Goal: Navigation & Orientation: Find specific page/section

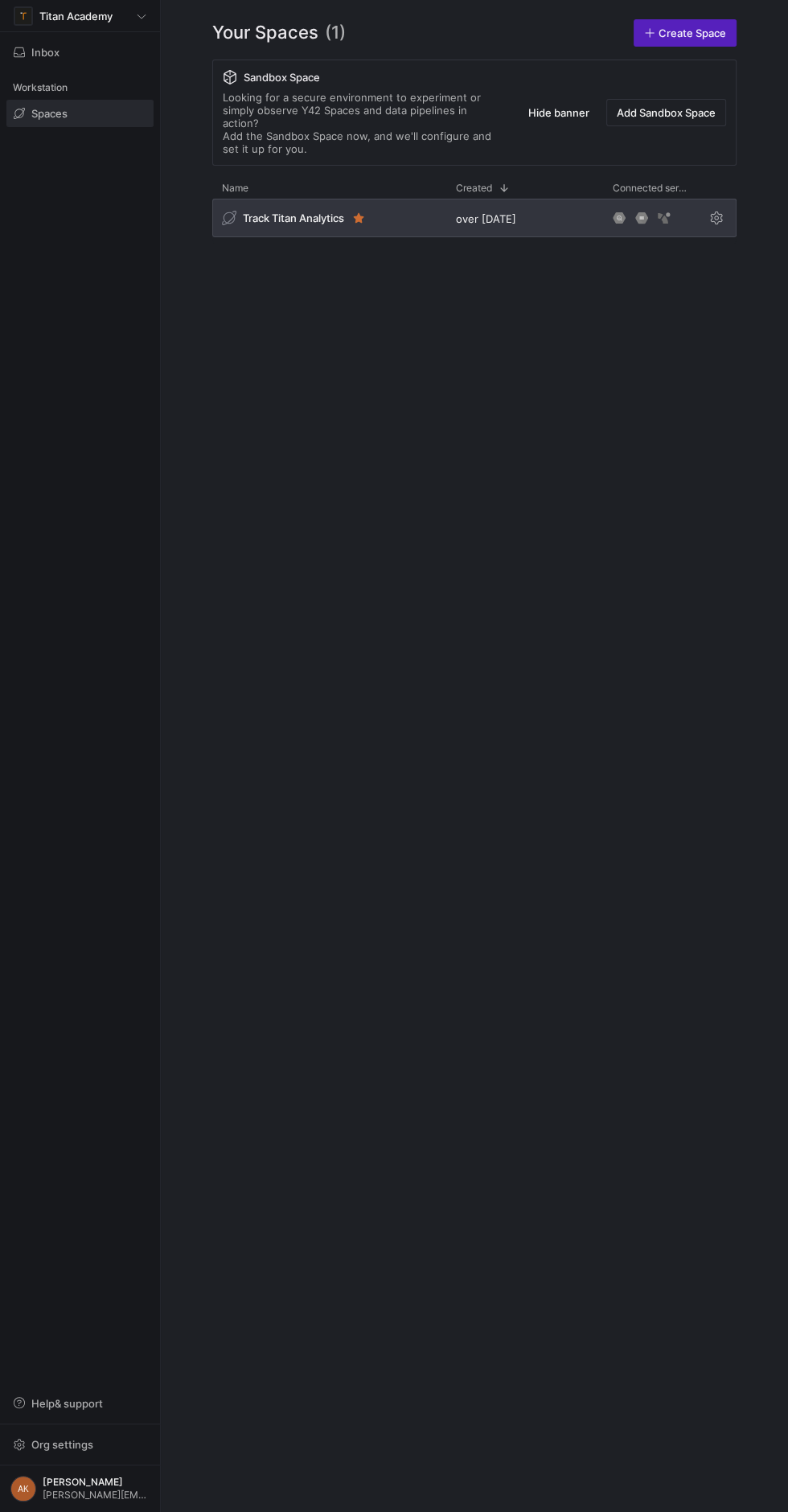
click at [296, 212] on span "Track Titan Analytics" at bounding box center [294, 218] width 102 height 13
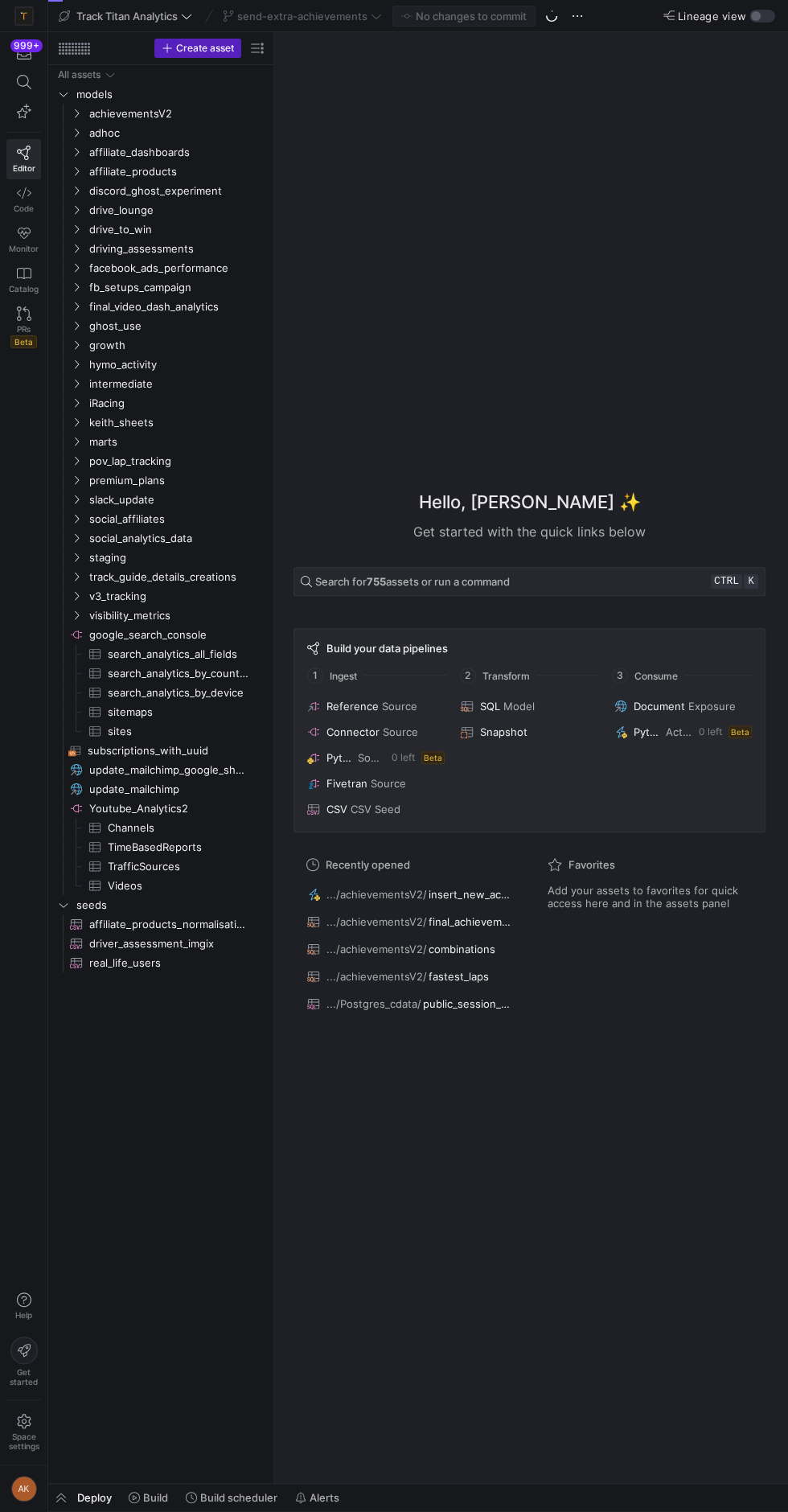
click at [333, 19] on div "send-extra-achievements" at bounding box center [302, 16] width 168 height 21
click at [333, 12] on span "send-extra-achievements" at bounding box center [302, 16] width 130 height 13
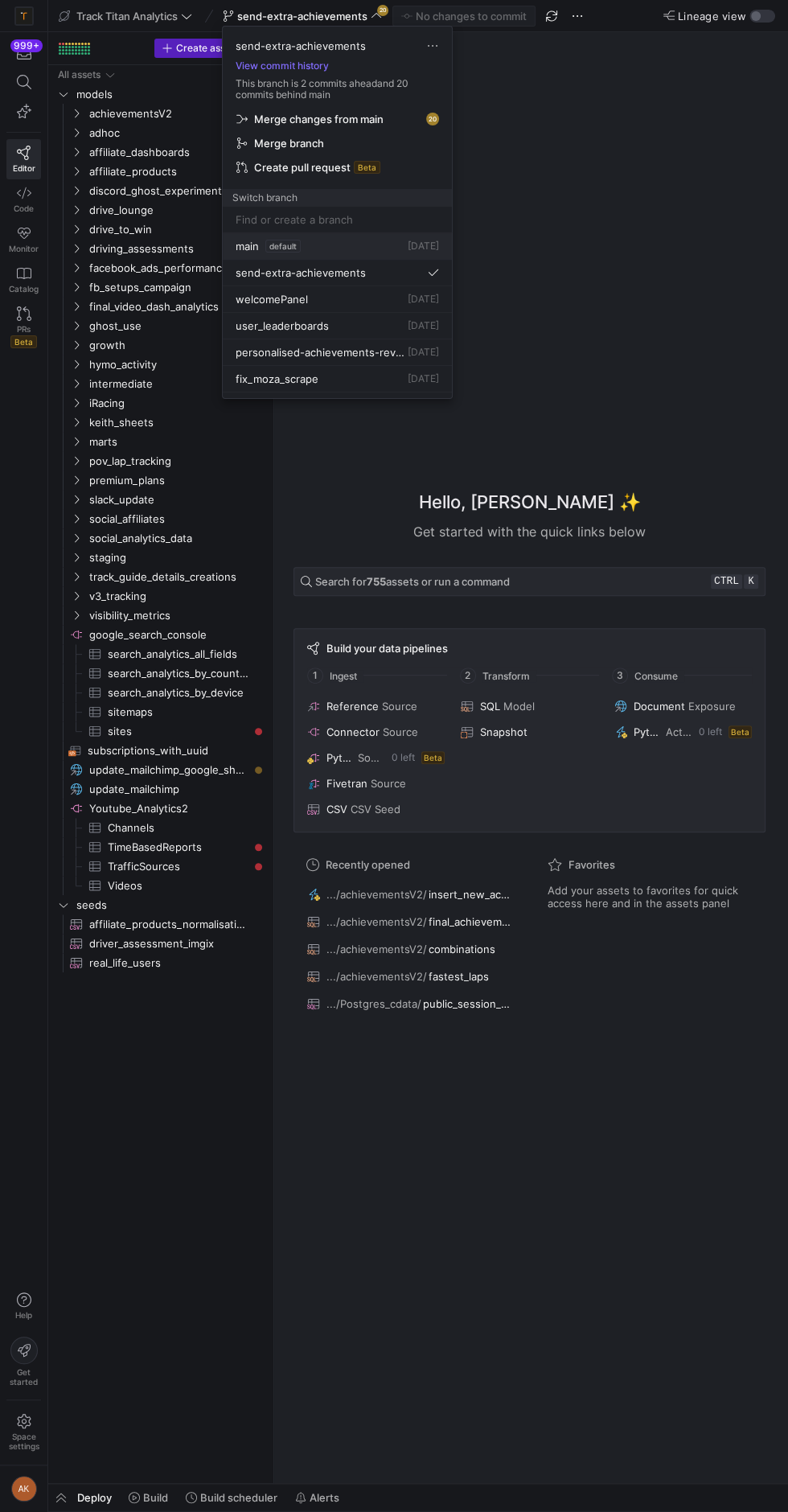
click at [341, 244] on div "main default [DATE]" at bounding box center [338, 245] width 203 height 13
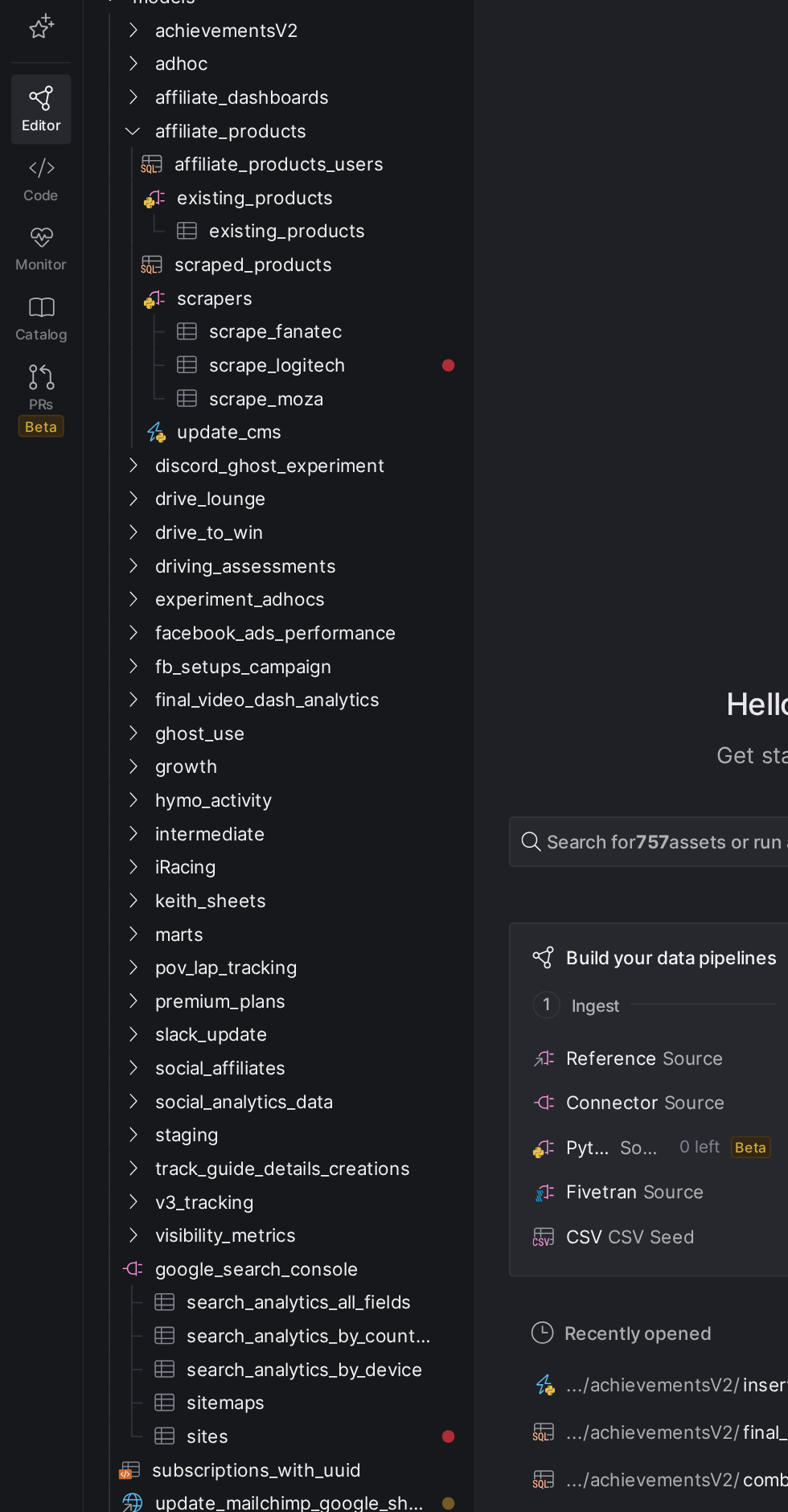
click at [349, 281] on div "Hello, [PERSON_NAME] ✨ Get started with the quick links below Search for 757 as…" at bounding box center [530, 758] width 498 height 1451
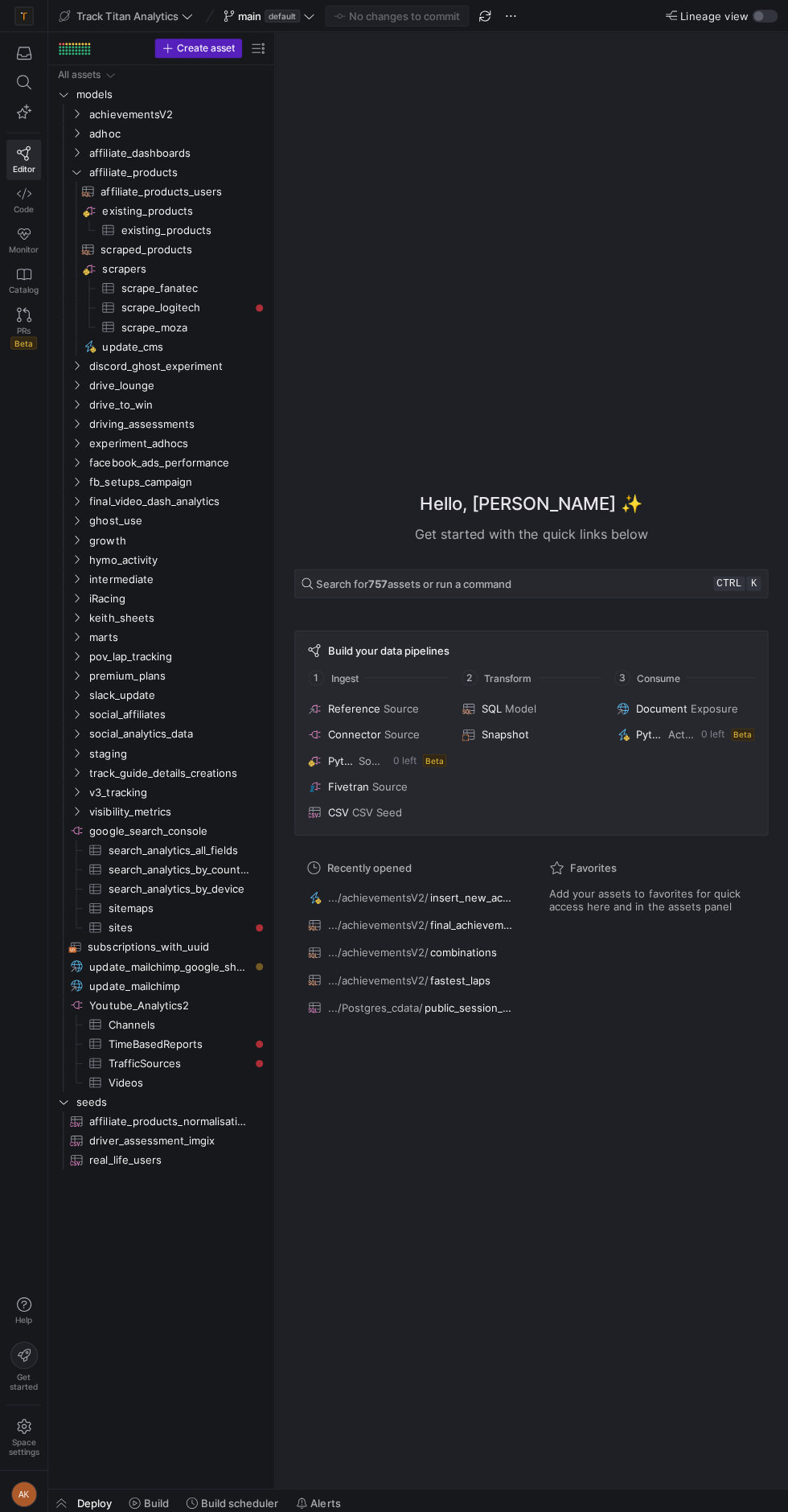
scroll to position [3, 0]
